Goal: Navigation & Orientation: Find specific page/section

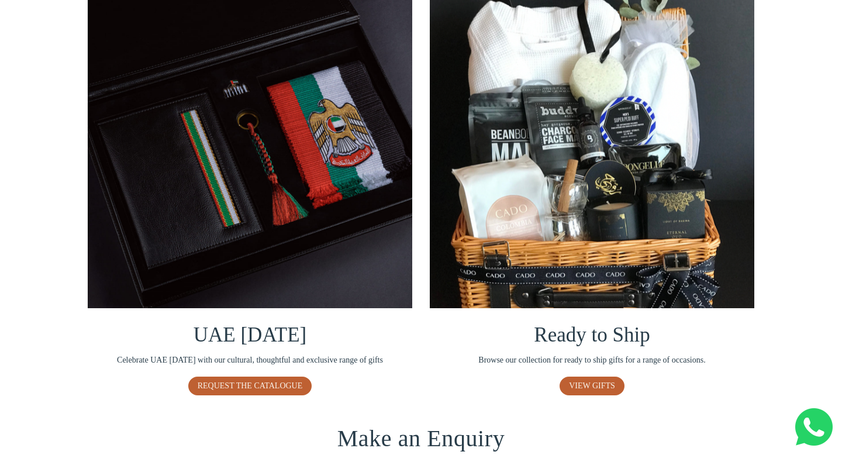
scroll to position [684, 0]
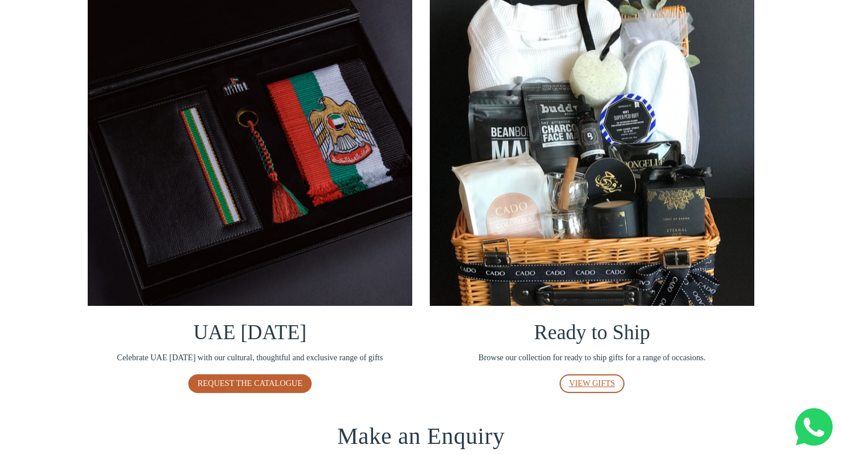
click at [587, 380] on span "VIEW GIFTS" at bounding box center [592, 383] width 46 height 9
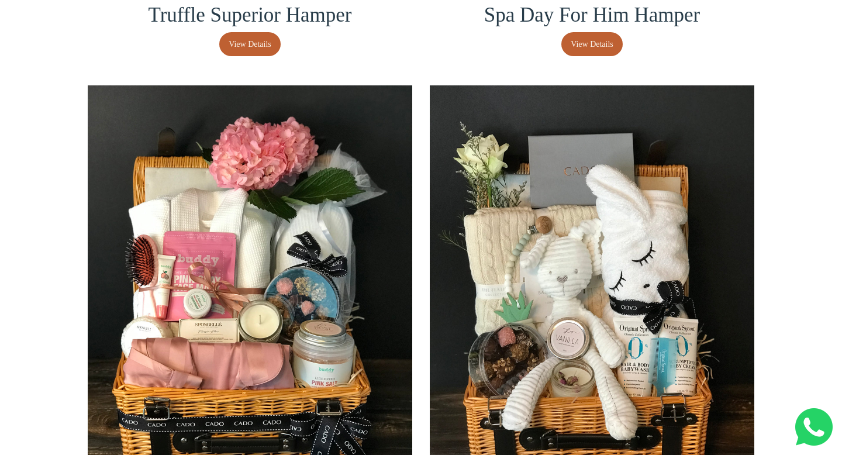
scroll to position [1698, 0]
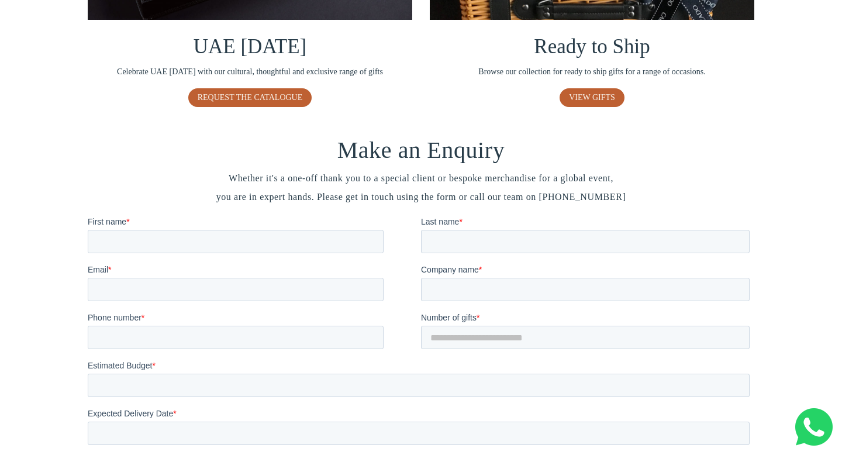
scroll to position [964, 0]
